Goal: Check status: Check status

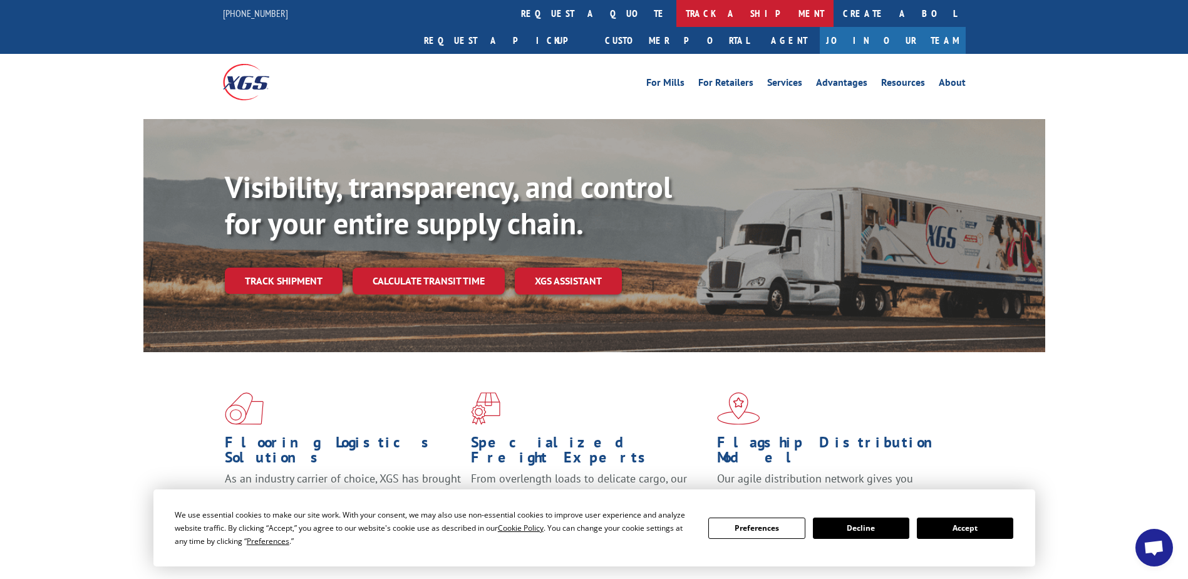
click at [676, 13] on link "track a shipment" at bounding box center [754, 13] width 157 height 27
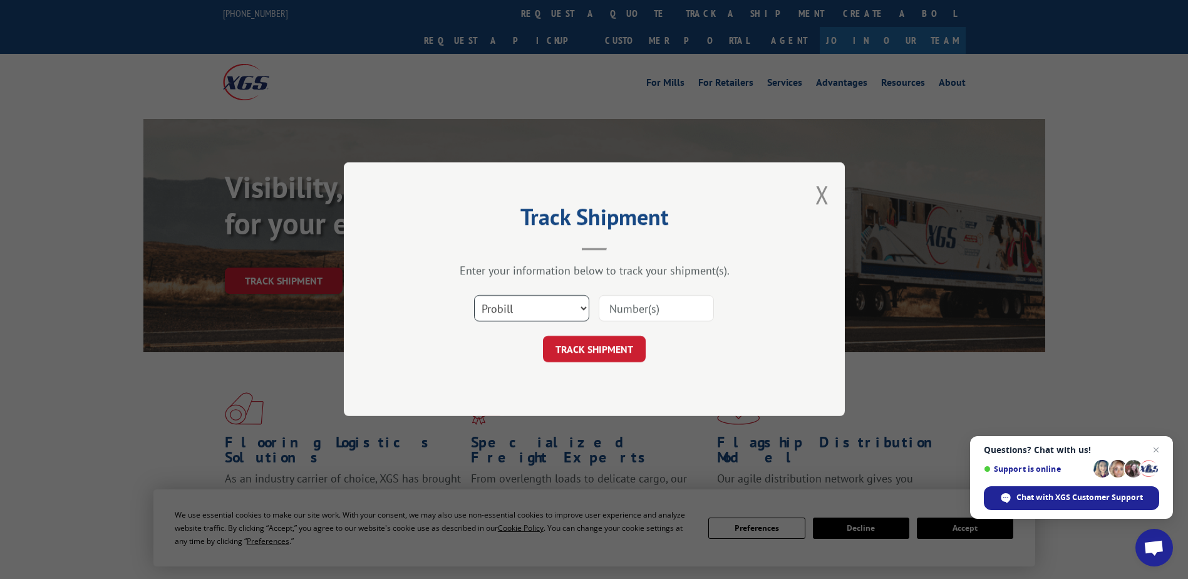
click at [582, 305] on select "Select category... Probill BOL PO" at bounding box center [531, 309] width 115 height 26
click at [729, 350] on div "TRACK SHIPMENT" at bounding box center [594, 349] width 376 height 26
click at [673, 313] on input at bounding box center [656, 309] width 115 height 26
click at [640, 312] on input at bounding box center [656, 309] width 115 height 26
paste input "17497009"
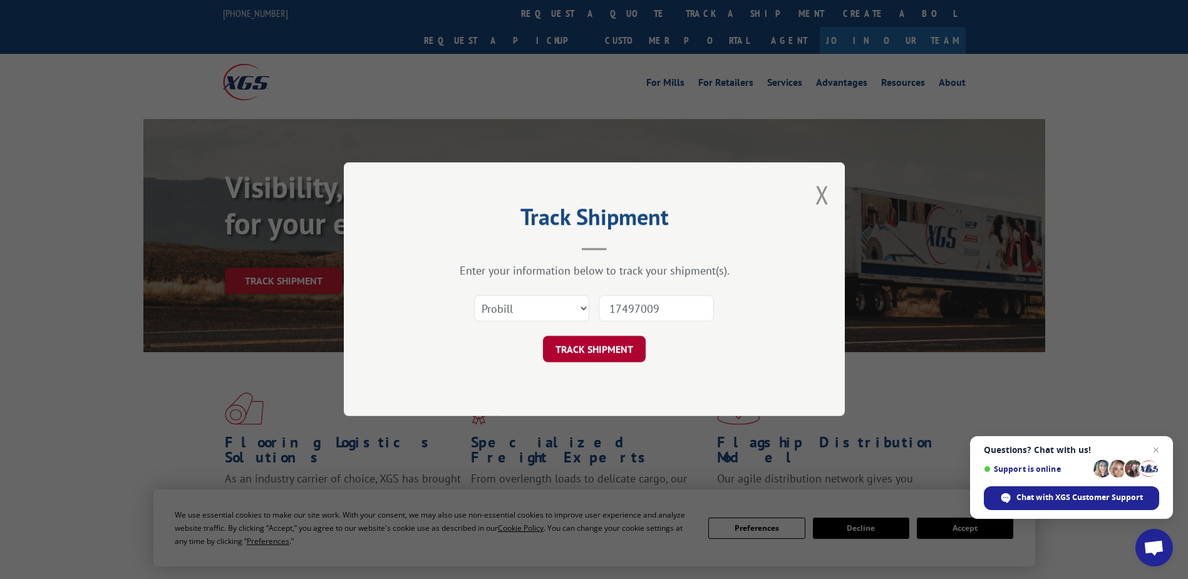
type input "17497009"
click at [617, 347] on button "TRACK SHIPMENT" at bounding box center [594, 349] width 103 height 26
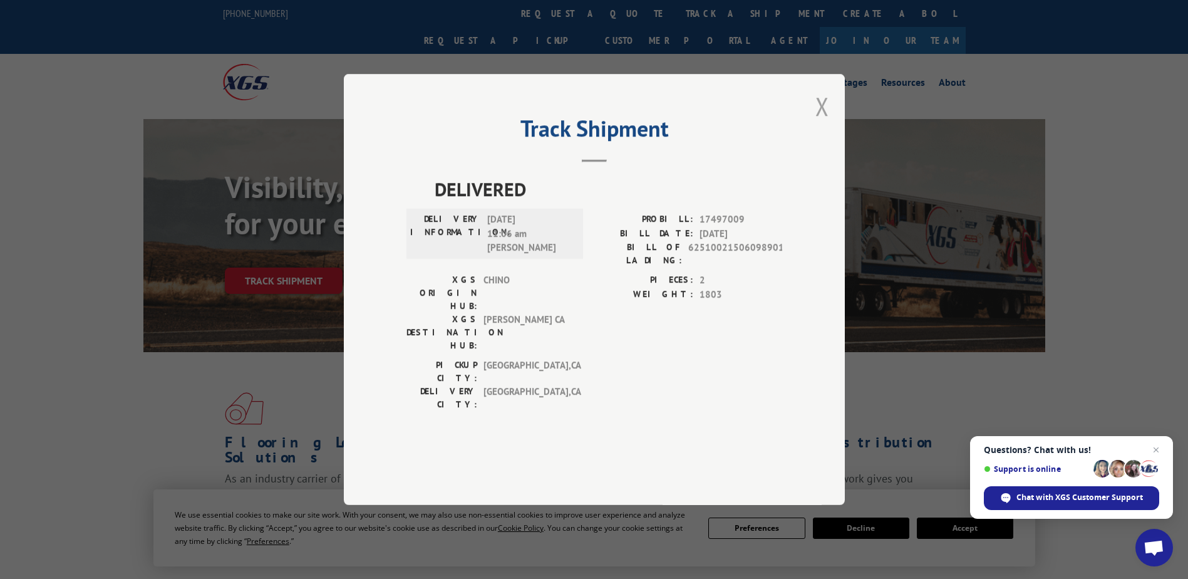
click at [817, 123] on button "Close modal" at bounding box center [822, 106] width 14 height 33
